Goal: Unclear: Browse casually

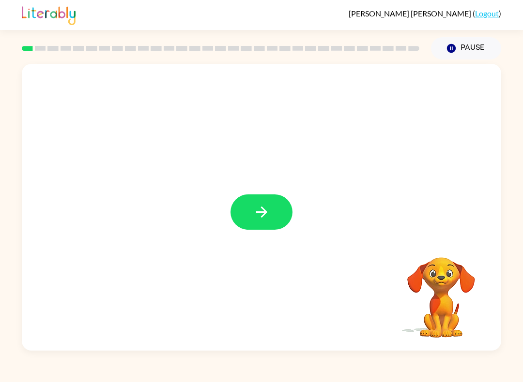
click at [267, 211] on icon "button" at bounding box center [261, 212] width 17 height 17
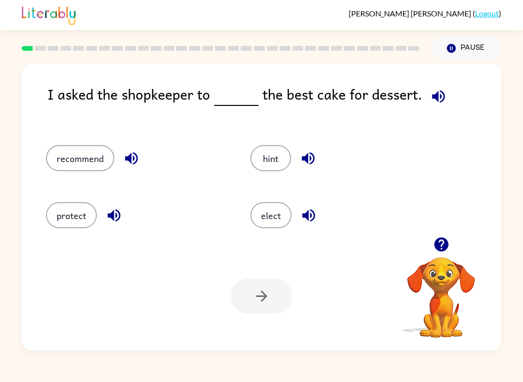
click at [88, 153] on button "recommend" at bounding box center [80, 158] width 68 height 26
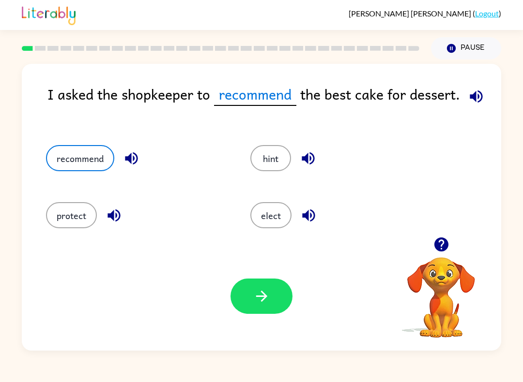
click at [269, 292] on icon "button" at bounding box center [261, 296] width 17 height 17
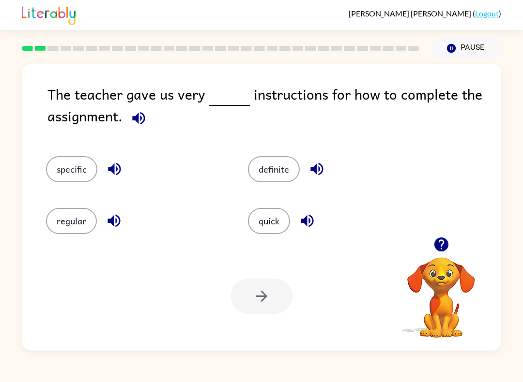
click at [135, 117] on icon "button" at bounding box center [138, 118] width 17 height 17
click at [114, 176] on icon "button" at bounding box center [114, 169] width 17 height 17
click at [113, 225] on icon "button" at bounding box center [113, 221] width 13 height 13
click at [317, 165] on icon "button" at bounding box center [316, 169] width 17 height 17
click at [312, 217] on icon "button" at bounding box center [307, 220] width 17 height 17
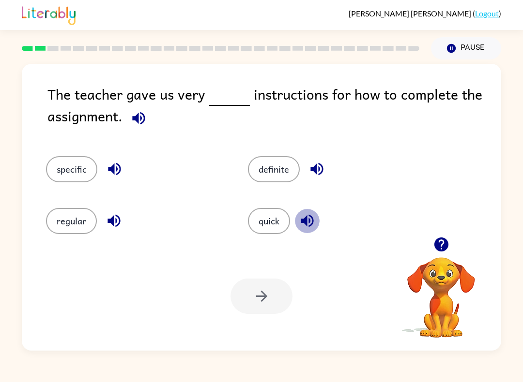
click at [314, 216] on icon "button" at bounding box center [307, 220] width 17 height 17
click at [135, 120] on icon "button" at bounding box center [138, 118] width 13 height 13
click at [114, 174] on icon "button" at bounding box center [114, 169] width 13 height 13
click at [64, 171] on button "specific" at bounding box center [71, 169] width 51 height 26
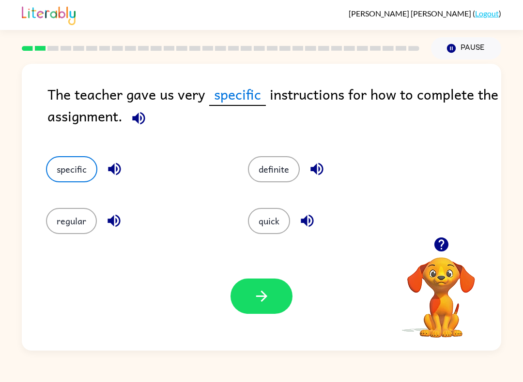
click at [252, 290] on button "button" at bounding box center [261, 296] width 62 height 35
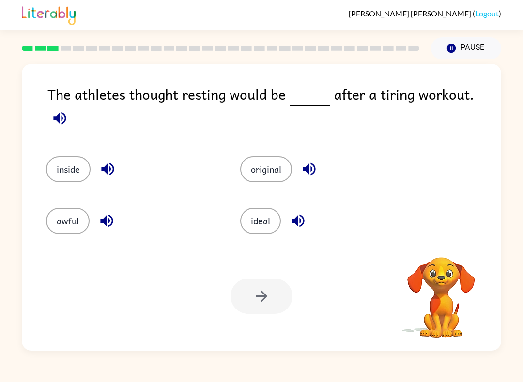
click at [66, 112] on icon "button" at bounding box center [59, 118] width 13 height 13
click at [111, 161] on icon "button" at bounding box center [107, 169] width 17 height 17
click at [68, 110] on icon "button" at bounding box center [59, 118] width 17 height 17
click at [66, 112] on icon "button" at bounding box center [59, 118] width 13 height 13
click at [72, 106] on button "button" at bounding box center [59, 118] width 25 height 25
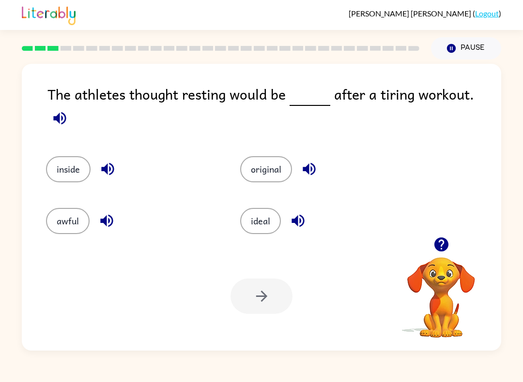
click at [114, 163] on icon "button" at bounding box center [107, 169] width 13 height 13
click at [108, 161] on icon "button" at bounding box center [107, 169] width 17 height 17
click at [68, 110] on icon "button" at bounding box center [59, 118] width 17 height 17
click at [66, 112] on icon "button" at bounding box center [59, 118] width 13 height 13
click at [112, 161] on icon "button" at bounding box center [107, 169] width 17 height 17
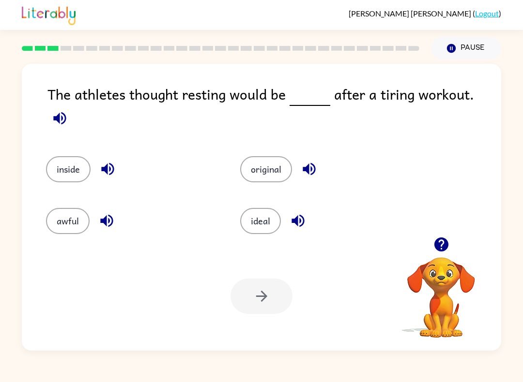
click at [72, 106] on button "button" at bounding box center [59, 118] width 25 height 25
click at [111, 219] on icon "button" at bounding box center [106, 221] width 13 height 13
click at [68, 110] on icon "button" at bounding box center [59, 118] width 17 height 17
click at [66, 112] on icon "button" at bounding box center [59, 118] width 13 height 13
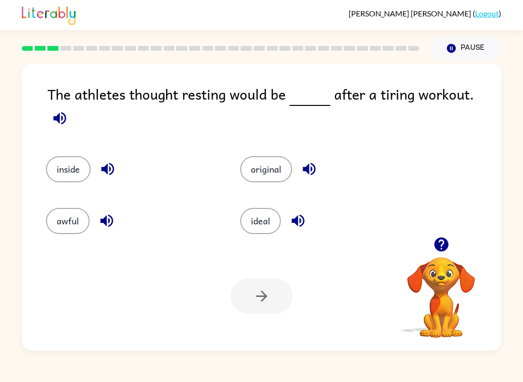
click at [318, 162] on button "button" at bounding box center [309, 169] width 25 height 25
click at [273, 156] on button "original" at bounding box center [266, 169] width 52 height 26
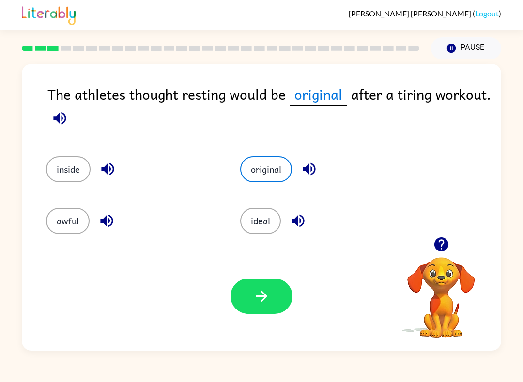
click at [260, 294] on icon "button" at bounding box center [261, 296] width 17 height 17
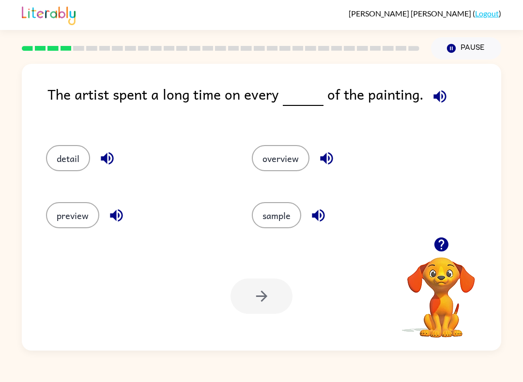
click at [438, 101] on icon "button" at bounding box center [439, 96] width 17 height 17
click at [113, 163] on icon "button" at bounding box center [107, 158] width 17 height 17
click at [115, 222] on icon "button" at bounding box center [116, 215] width 17 height 17
click at [320, 156] on icon "button" at bounding box center [326, 158] width 17 height 17
click at [324, 216] on icon "button" at bounding box center [318, 215] width 13 height 13
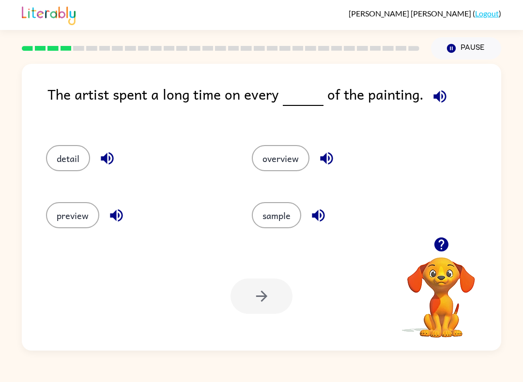
click at [437, 98] on icon "button" at bounding box center [439, 96] width 13 height 13
click at [71, 163] on button "detail" at bounding box center [68, 158] width 44 height 26
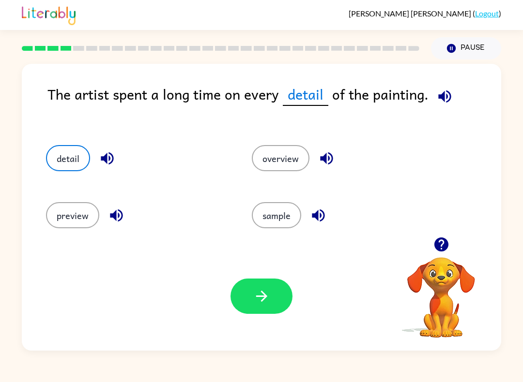
click at [255, 301] on icon "button" at bounding box center [261, 296] width 17 height 17
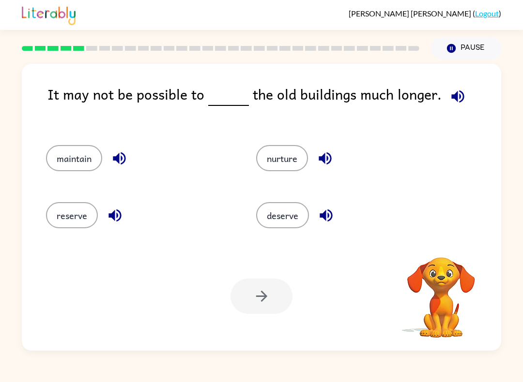
click at [451, 100] on icon "button" at bounding box center [457, 96] width 13 height 13
click at [458, 99] on icon "button" at bounding box center [457, 96] width 13 height 13
click at [119, 162] on icon "button" at bounding box center [119, 158] width 13 height 13
click at [115, 219] on icon "button" at bounding box center [114, 215] width 17 height 17
click at [314, 164] on button "button" at bounding box center [325, 158] width 25 height 25
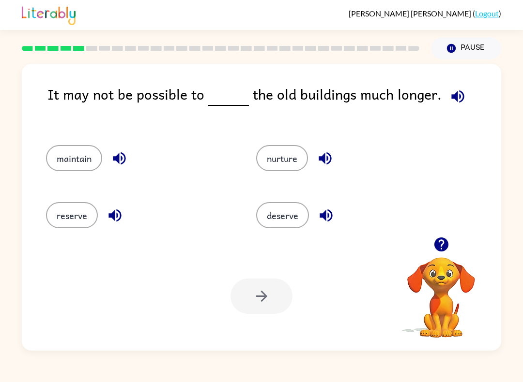
click at [324, 216] on icon "button" at bounding box center [325, 215] width 13 height 13
click at [67, 163] on button "maintain" at bounding box center [74, 158] width 56 height 26
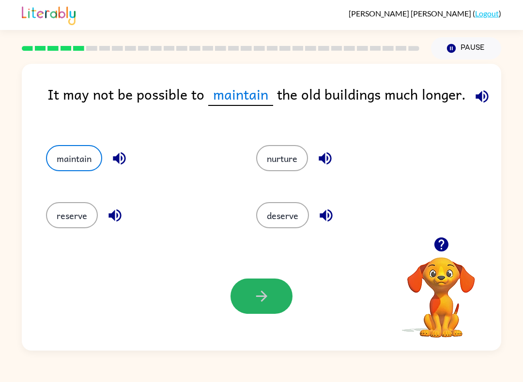
click at [257, 298] on icon "button" at bounding box center [261, 296] width 17 height 17
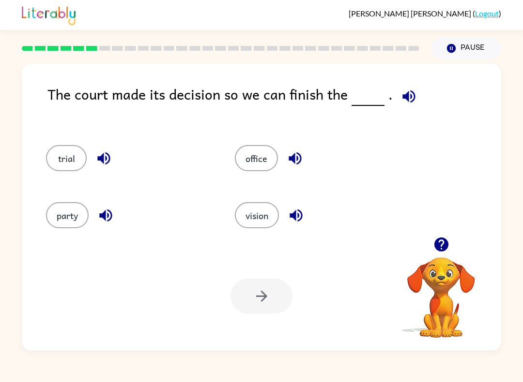
click at [410, 94] on icon "button" at bounding box center [408, 96] width 17 height 17
click at [114, 159] on button "button" at bounding box center [103, 158] width 25 height 25
click at [101, 219] on icon "button" at bounding box center [105, 215] width 17 height 17
click at [306, 151] on div "office" at bounding box center [318, 158] width 166 height 26
click at [294, 154] on icon "button" at bounding box center [294, 158] width 17 height 17
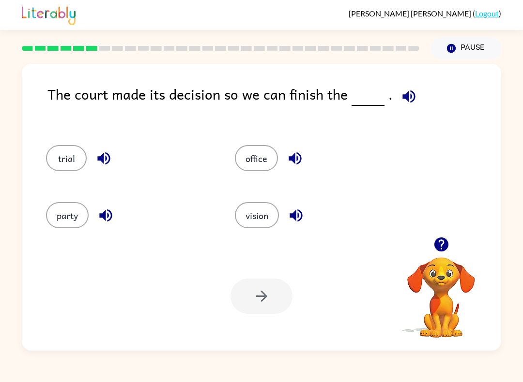
click at [296, 218] on icon "button" at bounding box center [295, 215] width 13 height 13
click at [400, 104] on icon "button" at bounding box center [408, 96] width 17 height 17
click at [115, 161] on button "button" at bounding box center [103, 158] width 25 height 25
click at [105, 227] on button "button" at bounding box center [105, 215] width 25 height 25
click at [295, 163] on icon "button" at bounding box center [294, 158] width 13 height 13
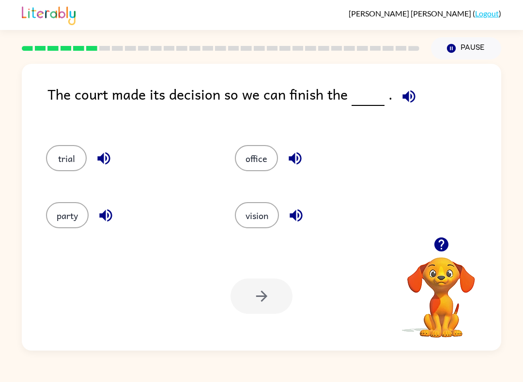
click at [297, 222] on icon "button" at bounding box center [295, 215] width 17 height 17
click at [62, 163] on button "trial" at bounding box center [66, 158] width 41 height 26
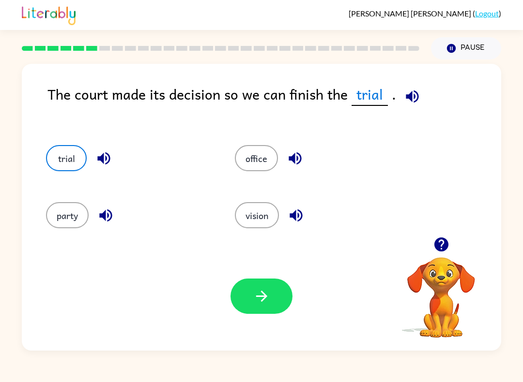
click at [414, 101] on icon "button" at bounding box center [411, 96] width 13 height 13
click at [61, 161] on button "trial" at bounding box center [66, 158] width 41 height 26
click at [112, 164] on icon "button" at bounding box center [103, 158] width 17 height 17
click at [407, 96] on icon "button" at bounding box center [411, 96] width 13 height 13
click at [106, 160] on icon "button" at bounding box center [103, 158] width 13 height 13
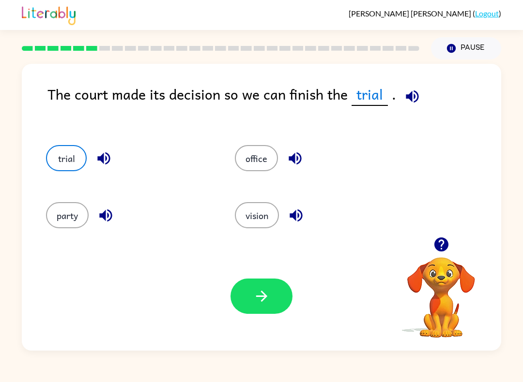
click at [269, 296] on icon "button" at bounding box center [261, 296] width 17 height 17
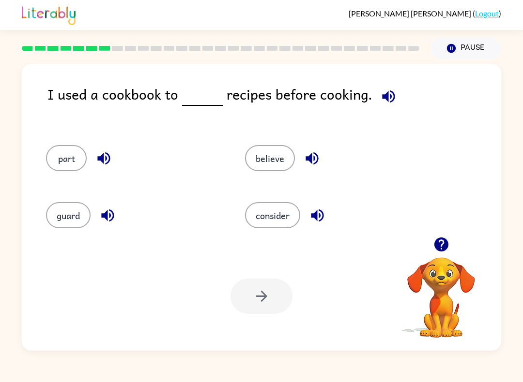
click at [391, 101] on icon "button" at bounding box center [388, 96] width 17 height 17
click at [392, 103] on button "button" at bounding box center [388, 96] width 25 height 25
click at [61, 160] on button "part" at bounding box center [66, 158] width 41 height 26
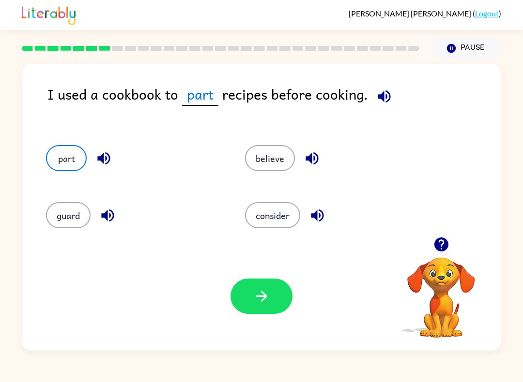
click at [102, 152] on icon "button" at bounding box center [103, 158] width 17 height 17
